Goal: Information Seeking & Learning: Learn about a topic

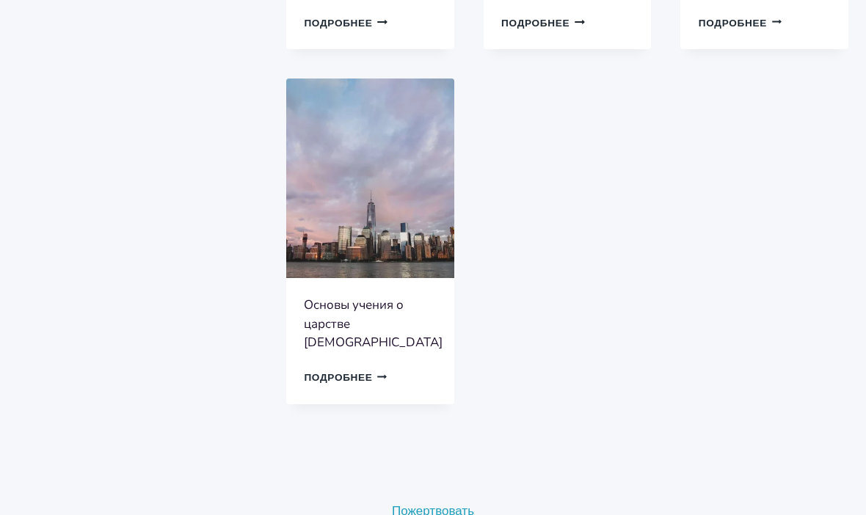
scroll to position [609, 0]
click at [362, 367] on link "Подробнее Продолжить Загрузка Готово" at bounding box center [346, 377] width 84 height 21
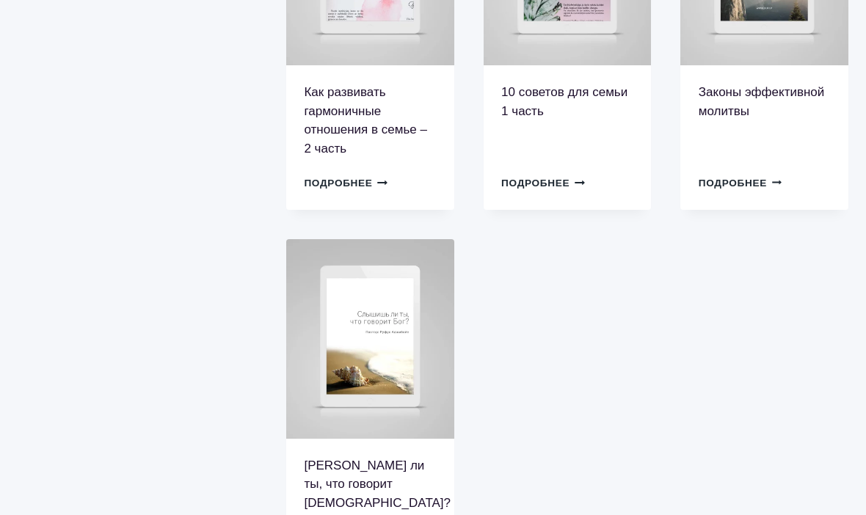
scroll to position [824, 0]
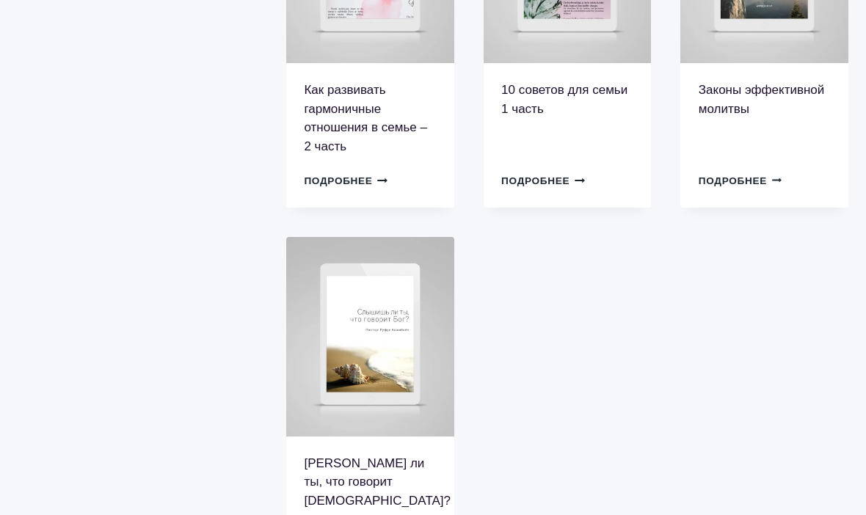
click at [719, 371] on ul "… И тогда будут поститься Пост – это очень важная часть духовной жизни, с котор…" at bounding box center [567, 26] width 562 height 1071
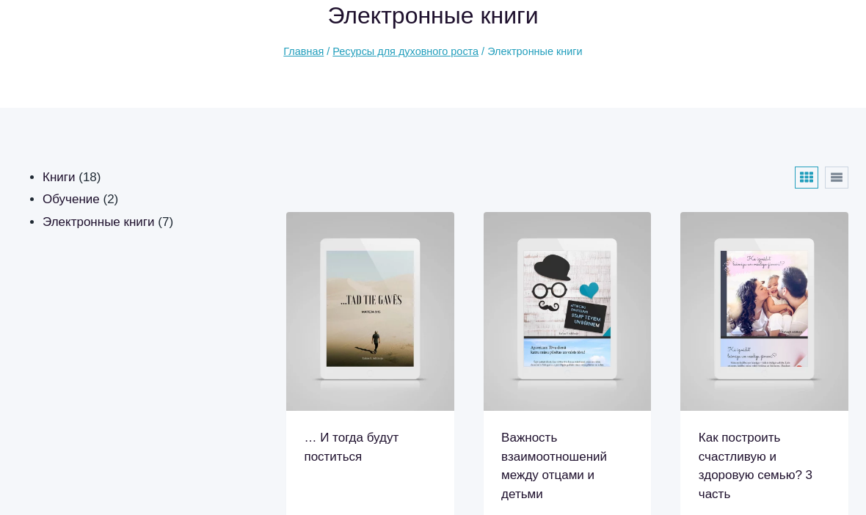
scroll to position [0, 0]
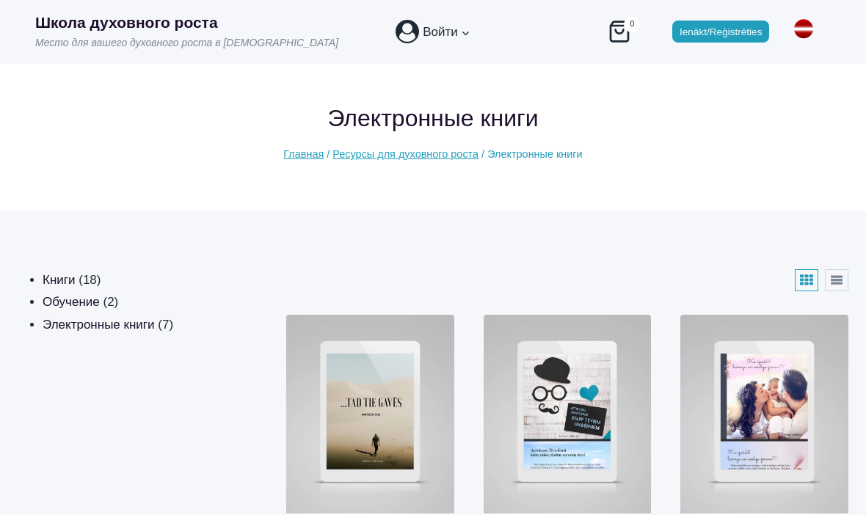
click at [836, 283] on button "Список" at bounding box center [836, 280] width 23 height 22
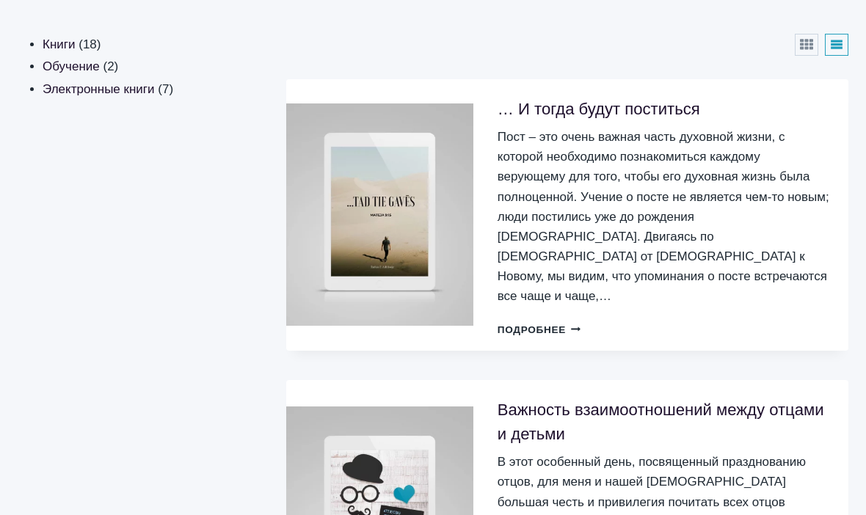
scroll to position [236, 0]
click at [760, 380] on div "Важность взаимоотношений между отцами и детьми В этот особенный день, посвященн…" at bounding box center [661, 518] width 362 height 276
click at [545, 319] on link "Подробнее Продолжить Загрузка Готово" at bounding box center [539, 329] width 84 height 21
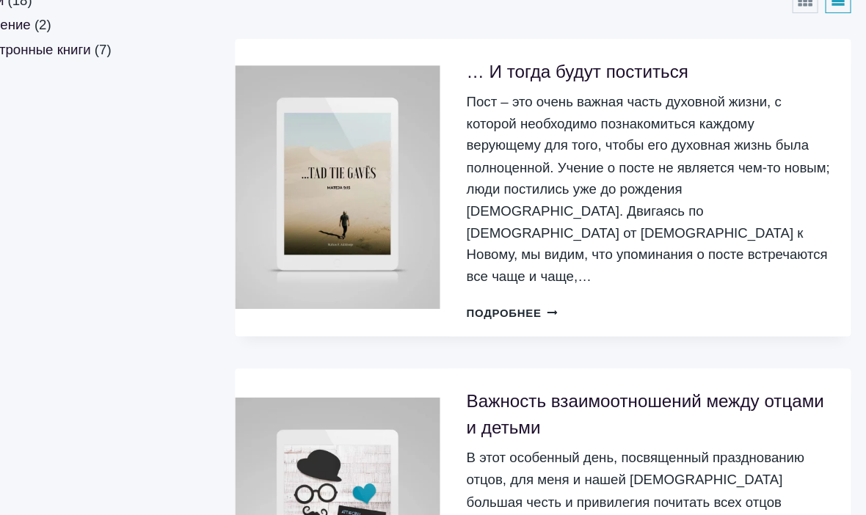
scroll to position [271, 0]
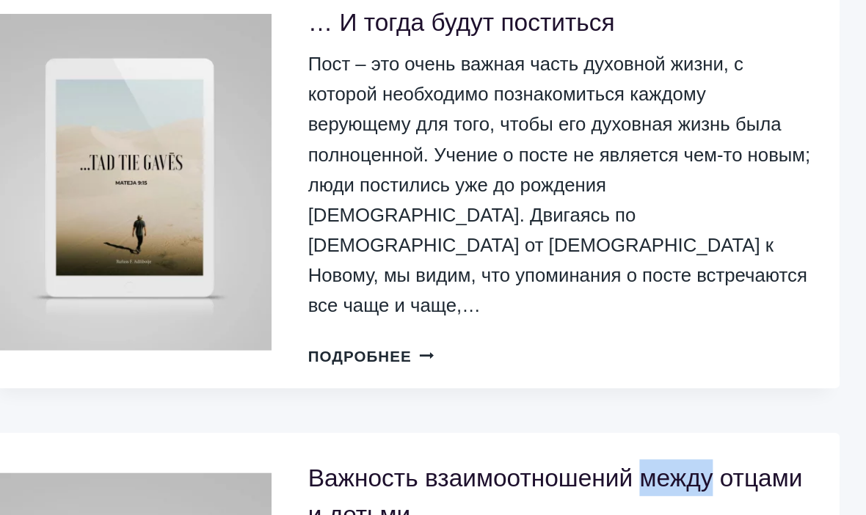
click at [553, 344] on li "Важность взаимоотношений между отцами и детьми В этот особенный день, посвященн…" at bounding box center [567, 482] width 562 height 276
click at [497, 283] on link "Подробнее Продолжить Загрузка Готово" at bounding box center [539, 293] width 84 height 21
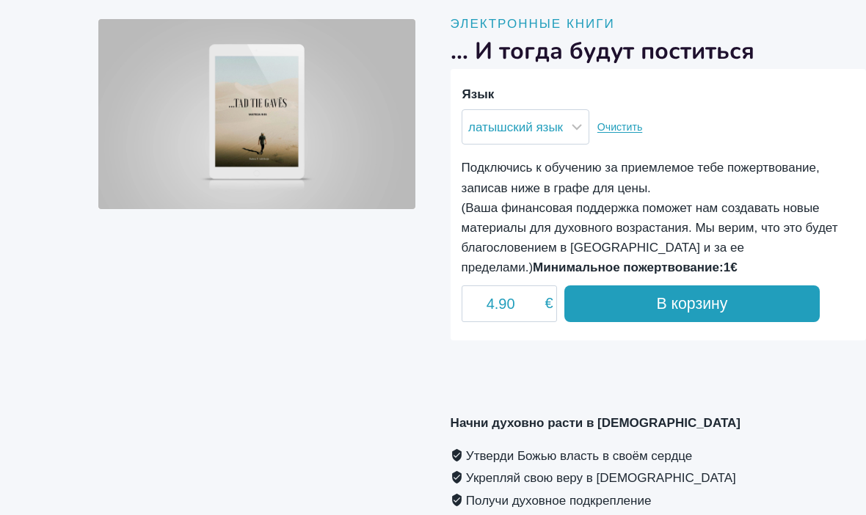
scroll to position [210, 0]
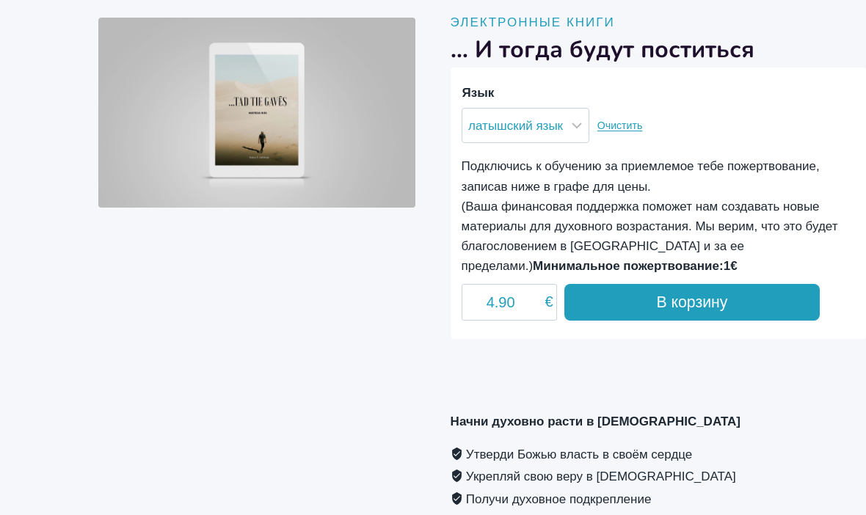
click at [258, 123] on img at bounding box center [256, 113] width 317 height 190
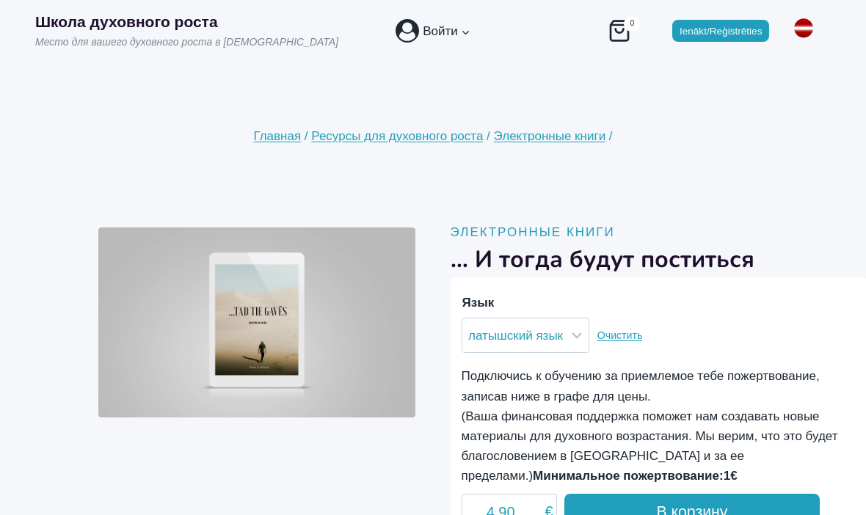
scroll to position [0, 0]
click at [553, 142] on span "Электронные книги" at bounding box center [550, 137] width 112 height 14
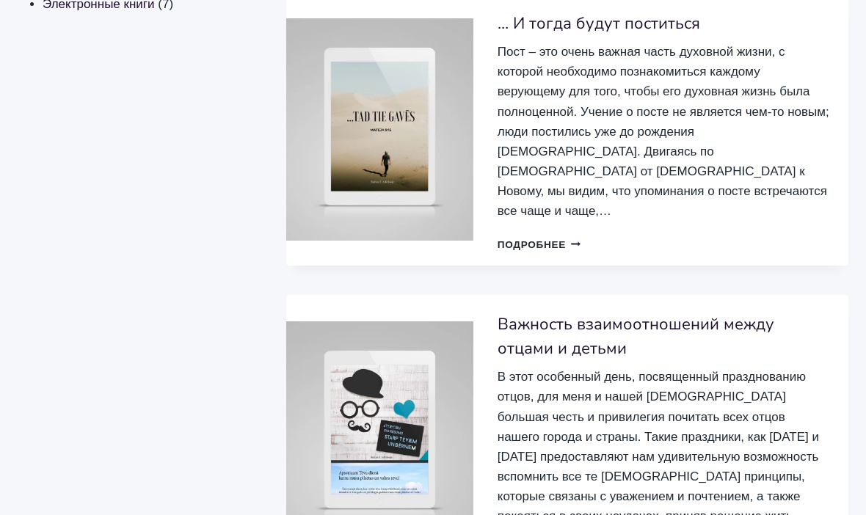
scroll to position [321, 0]
click at [580, 234] on link "Подробнее Продолжить Загрузка Готово" at bounding box center [539, 244] width 84 height 21
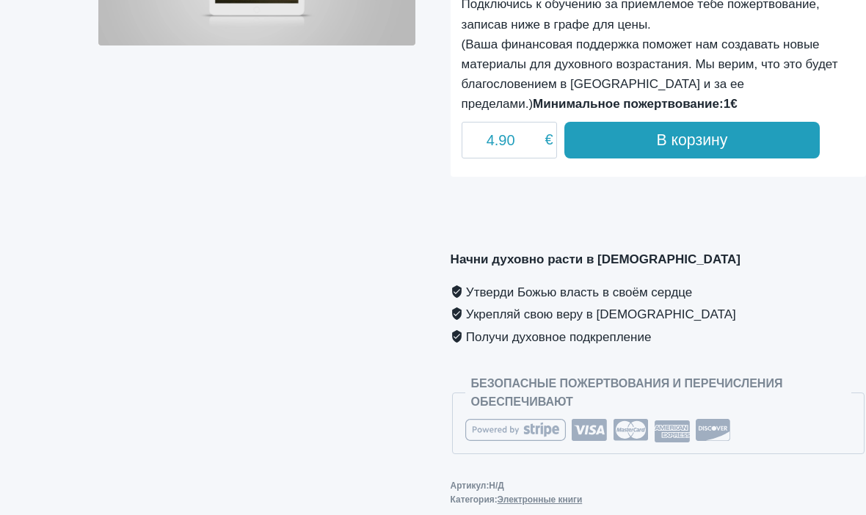
scroll to position [373, 0]
click at [690, 295] on li "Флажок Утверди Божью власть в своём сердце" at bounding box center [658, 292] width 415 height 23
click at [677, 293] on li "Флажок Утверди Божью власть в своём сердце" at bounding box center [658, 292] width 415 height 23
